Goal: Communication & Community: Answer question/provide support

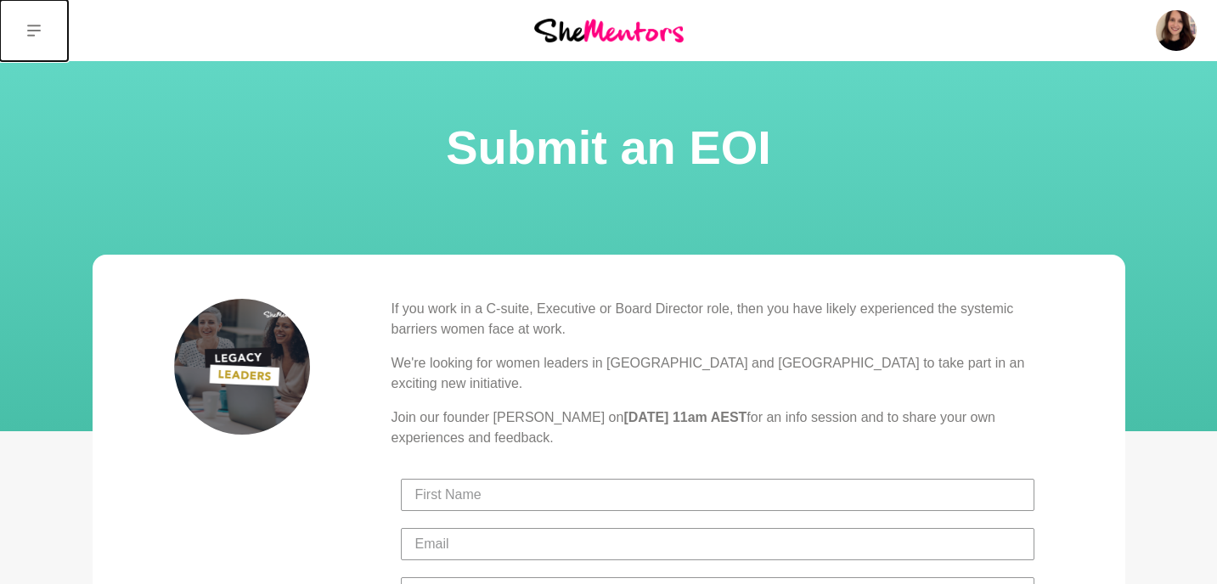
click at [30, 29] on icon at bounding box center [34, 31] width 14 height 14
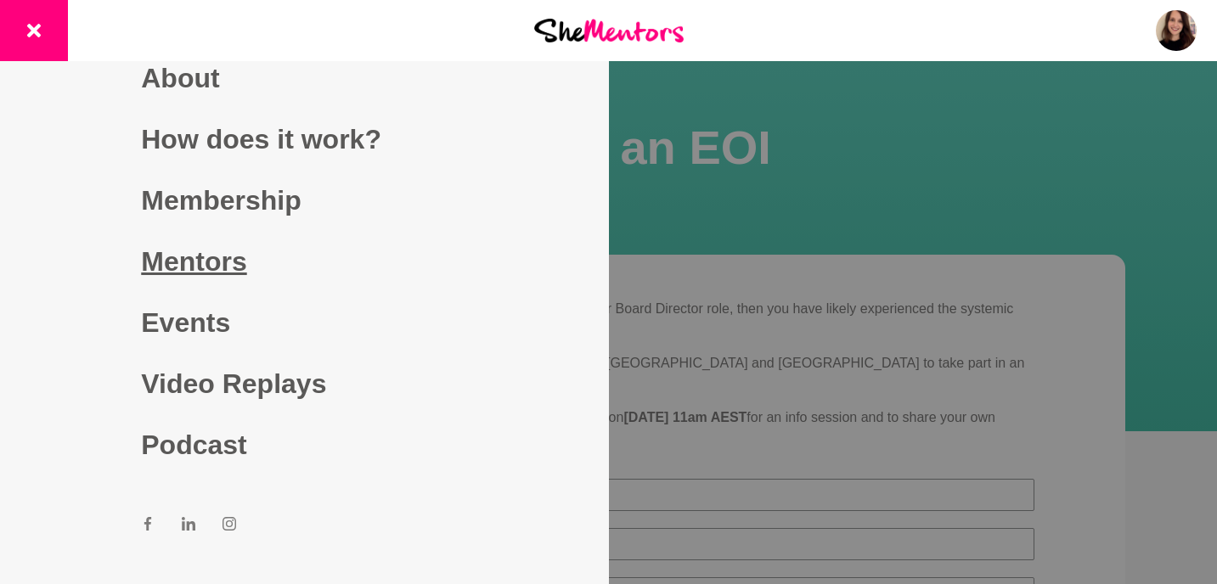
click at [201, 274] on link "Mentors" at bounding box center [304, 261] width 326 height 61
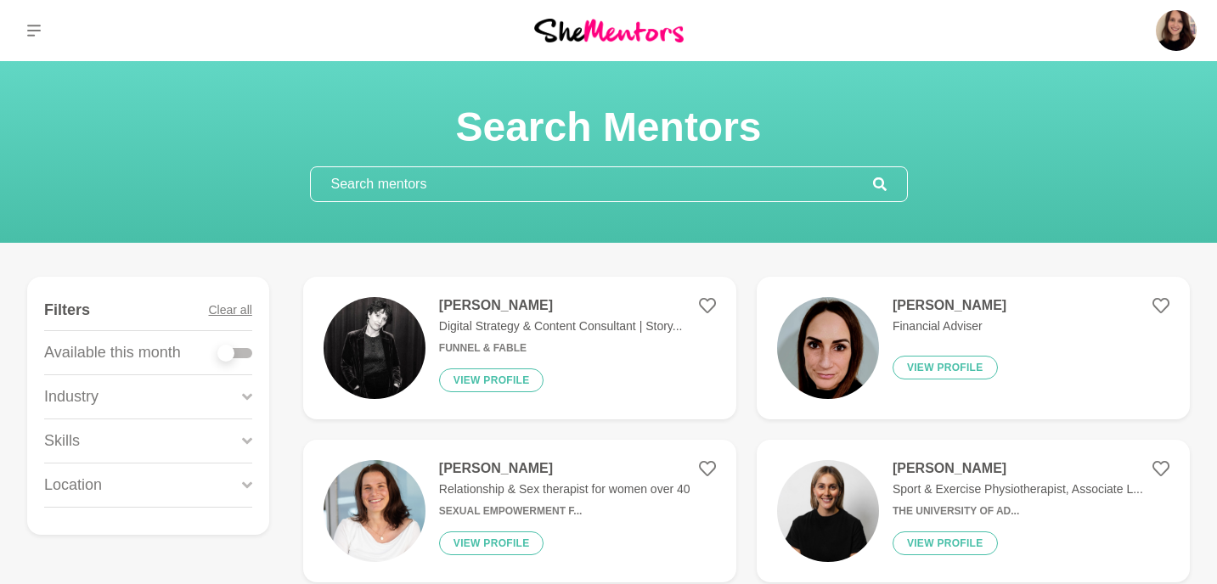
click at [443, 191] on input "text" at bounding box center [592, 184] width 562 height 34
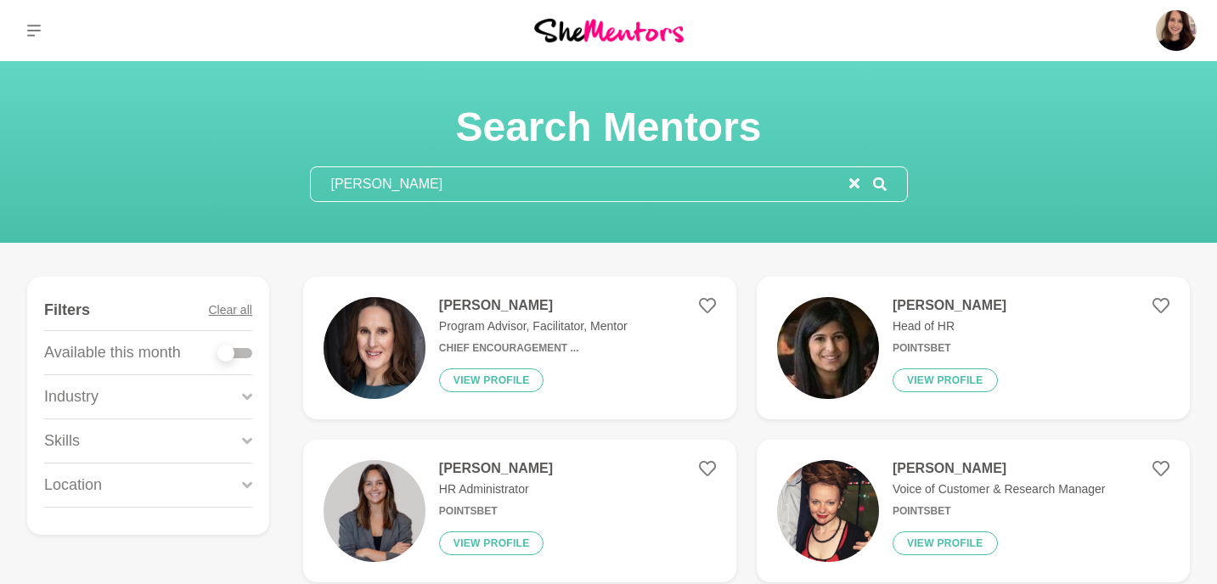
type input "[PERSON_NAME]"
click at [408, 324] on img at bounding box center [375, 348] width 102 height 102
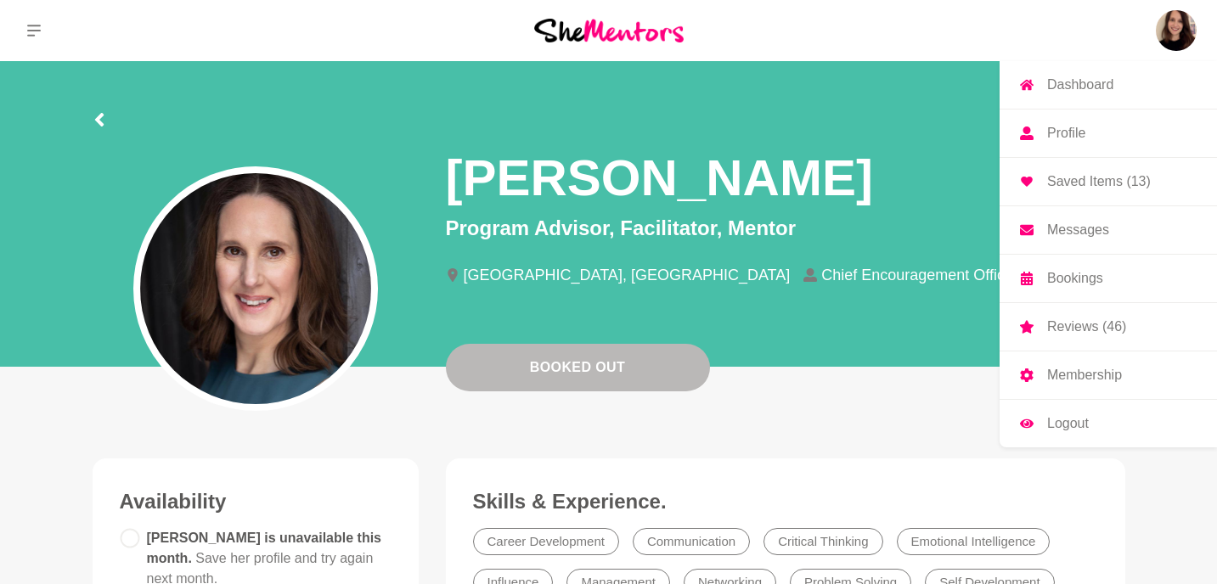
click at [1080, 241] on link "Messages" at bounding box center [1108, 230] width 217 height 48
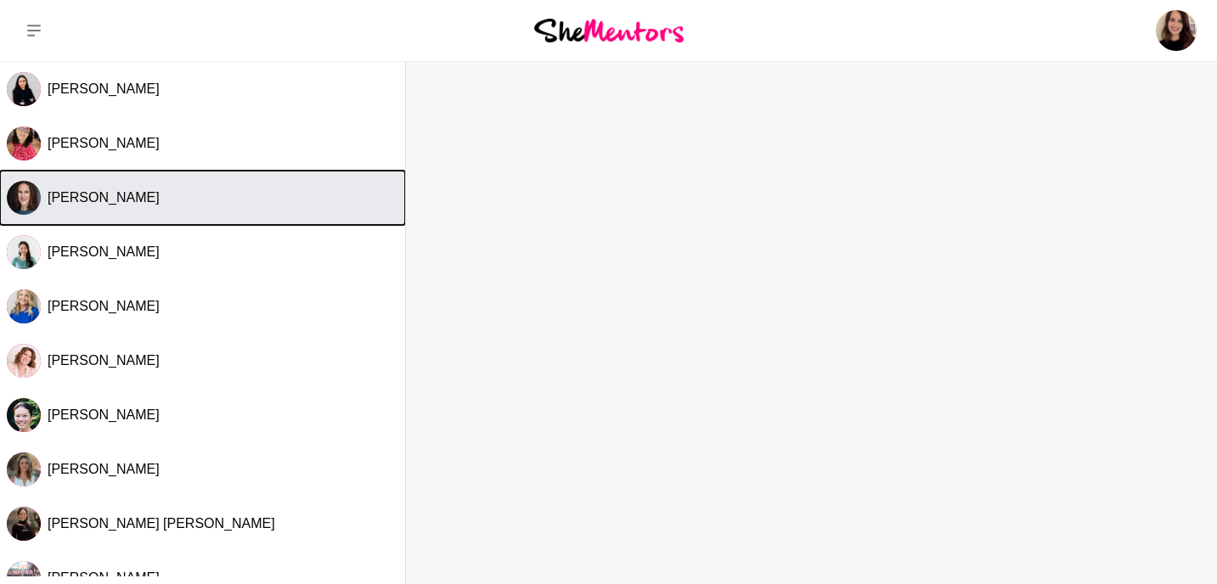
click at [117, 211] on button "[PERSON_NAME]" at bounding box center [202, 198] width 405 height 54
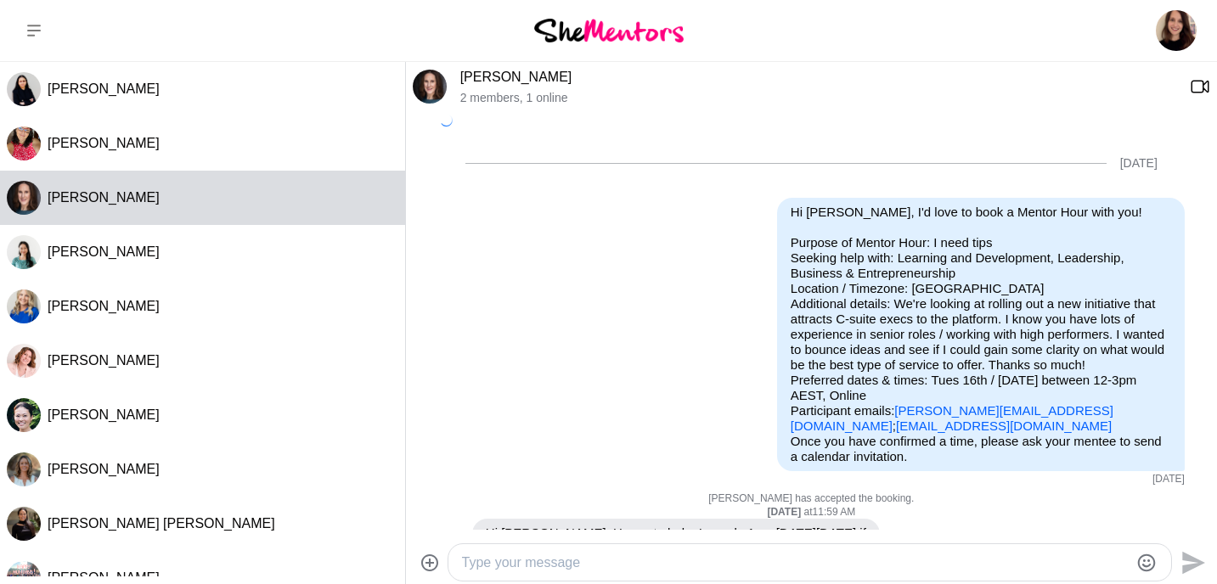
scroll to position [700, 0]
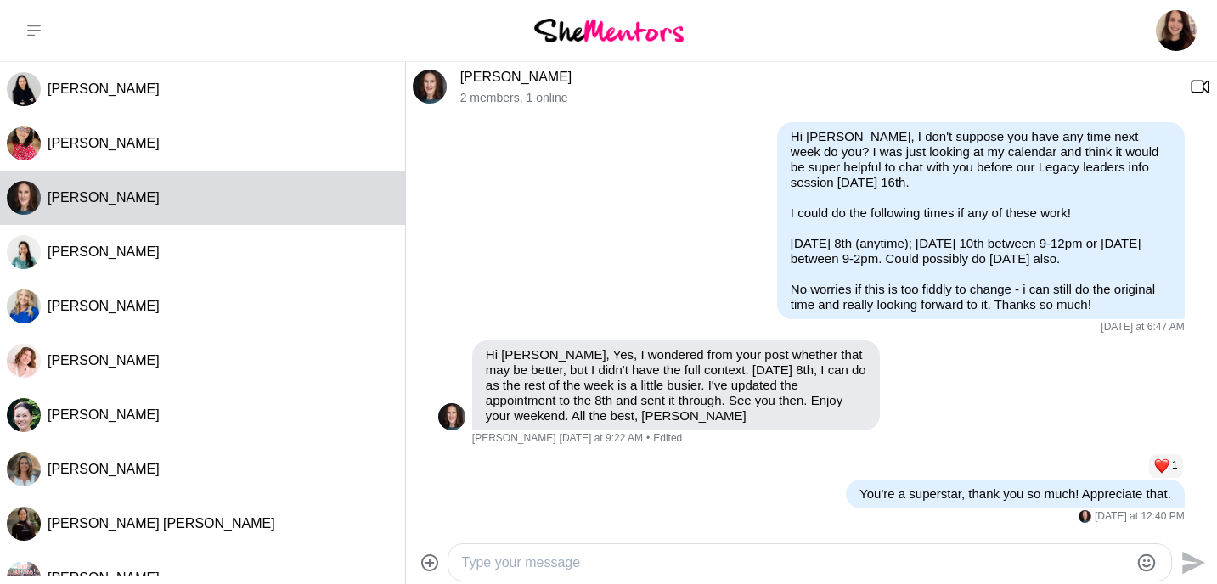
click at [618, 567] on textarea "Type your message" at bounding box center [796, 563] width 668 height 20
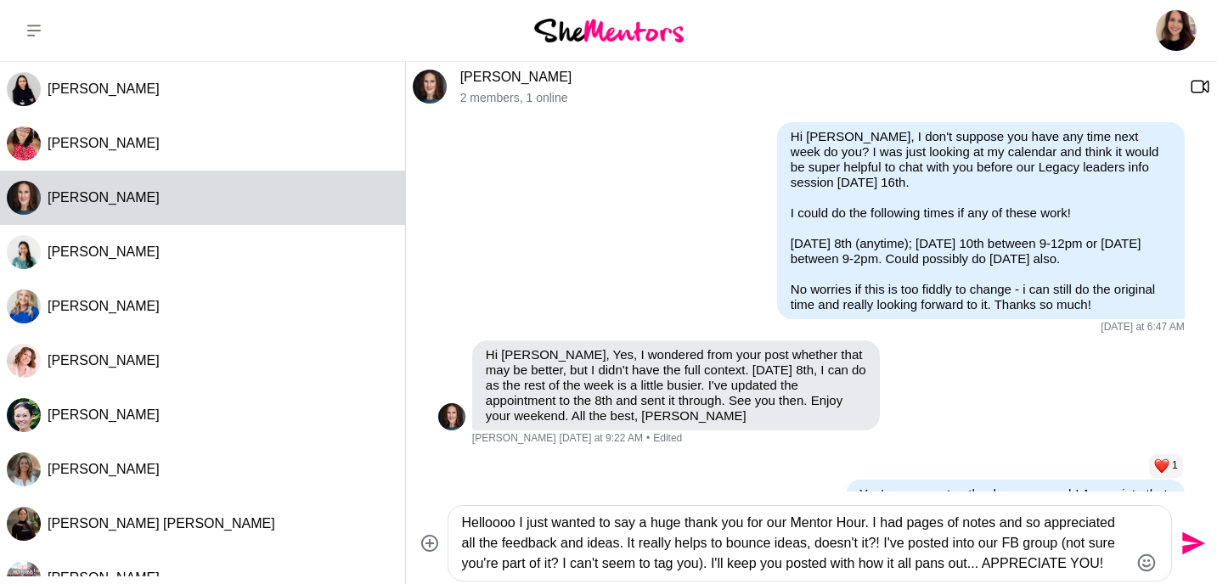
drag, startPoint x: 997, startPoint y: 567, endPoint x: 1157, endPoint y: 565, distance: 160.6
click at [1155, 567] on div "Helloooo I just wanted to say a huge thank you for our Mentor Hour. I had pages…" at bounding box center [810, 543] width 723 height 75
type textarea "Helloooo I just wanted to say a huge thank you for our Mentor Hour. I had pages…"
click at [1195, 542] on icon "Send" at bounding box center [1194, 544] width 23 height 23
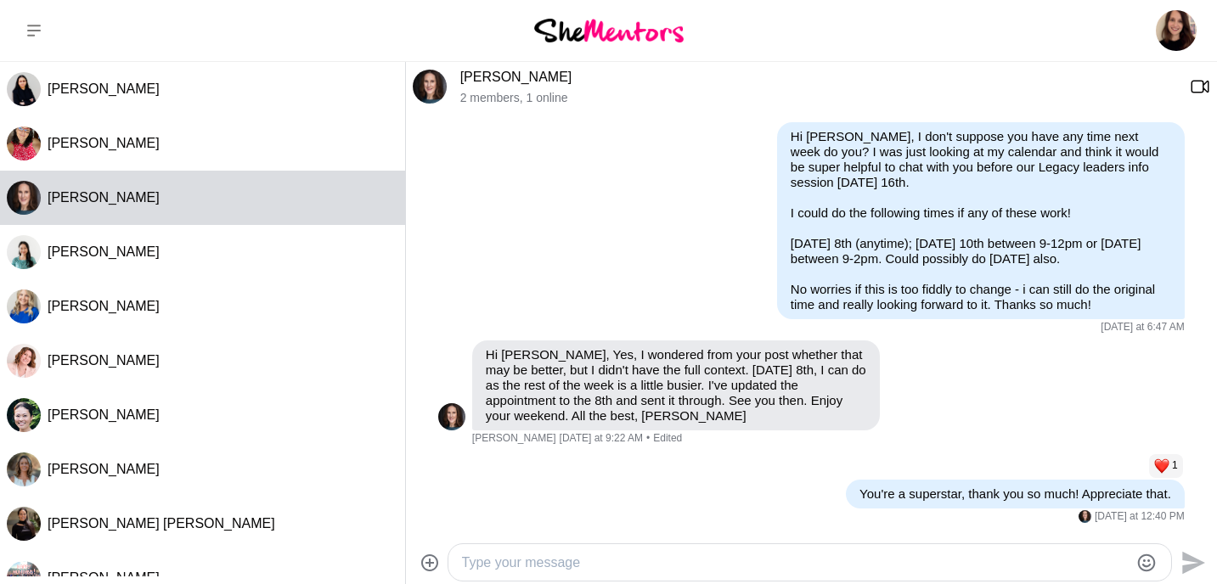
scroll to position [895, 0]
